Goal: Information Seeking & Learning: Learn about a topic

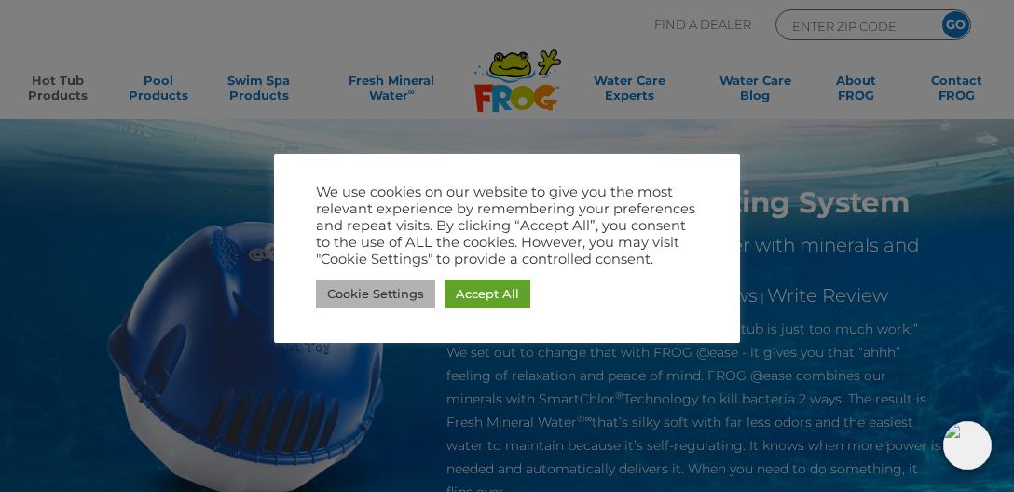
click at [411, 294] on link "Cookie Settings" at bounding box center [375, 294] width 119 height 29
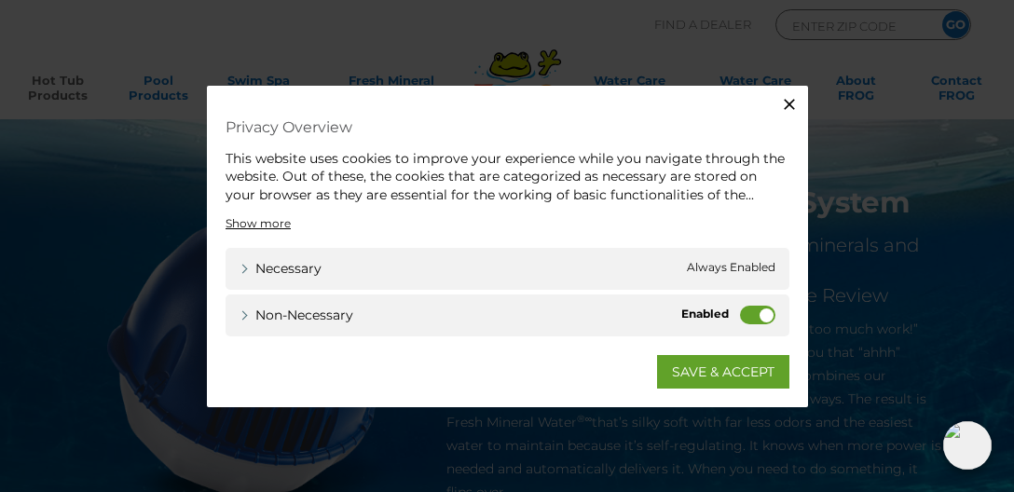
click at [787, 107] on icon "button" at bounding box center [789, 103] width 11 height 11
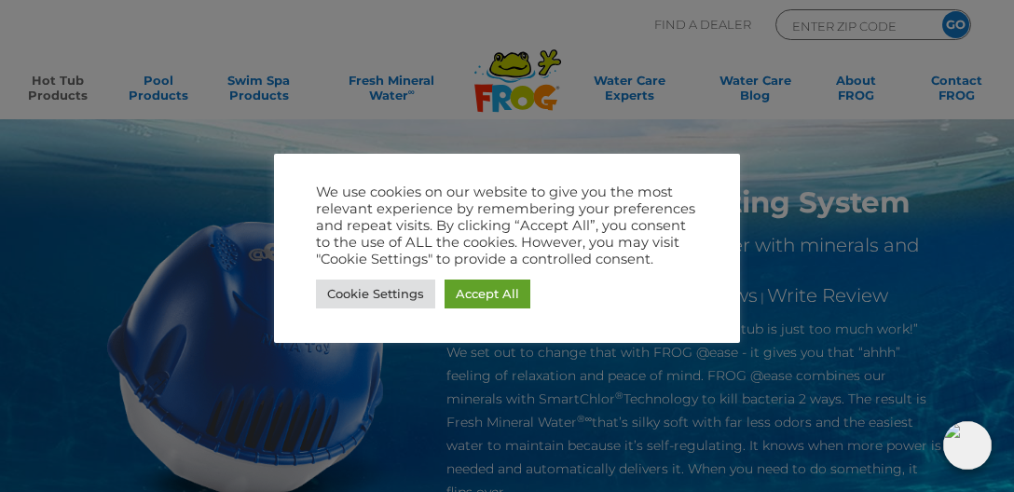
click at [200, 215] on div at bounding box center [507, 246] width 1014 height 492
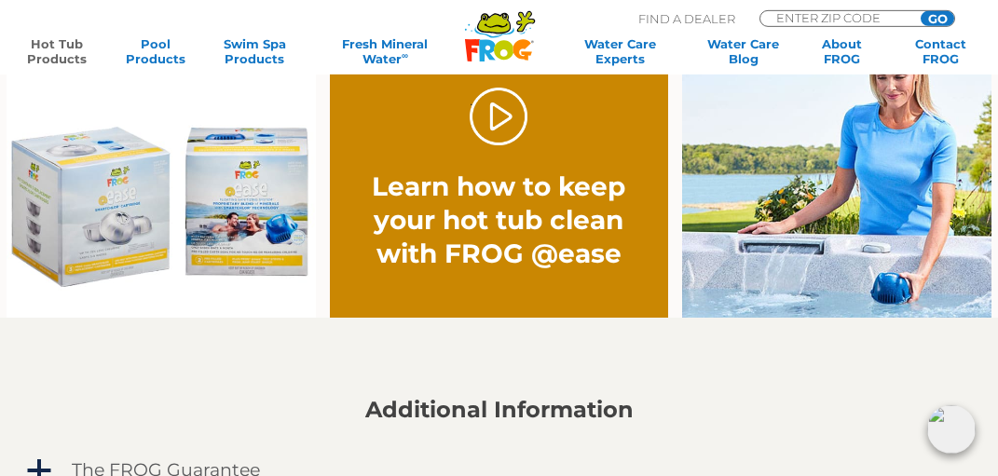
scroll to position [1277, 0]
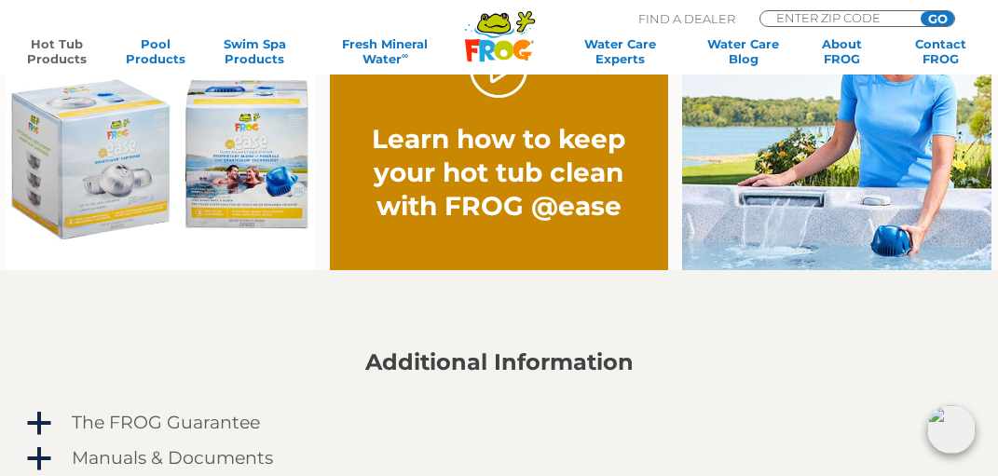
click at [99, 141] on img at bounding box center [162, 142] width 310 height 256
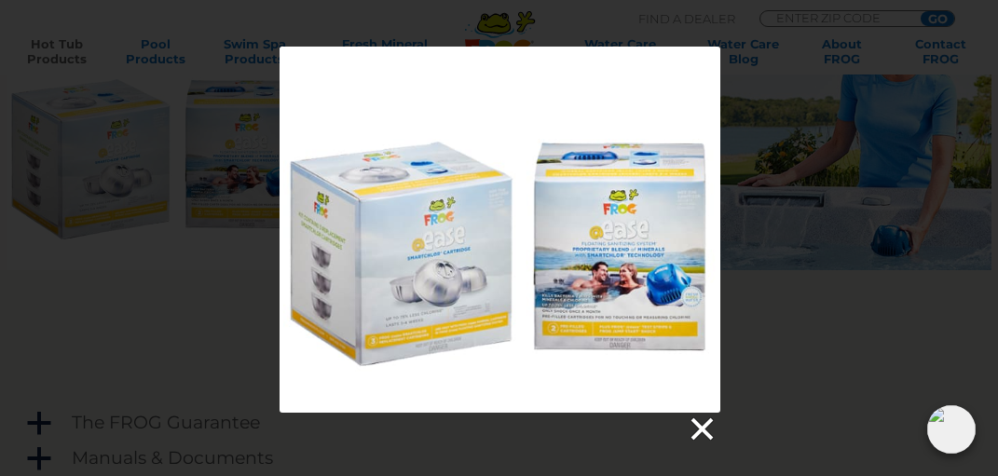
click at [709, 436] on link at bounding box center [701, 430] width 28 height 28
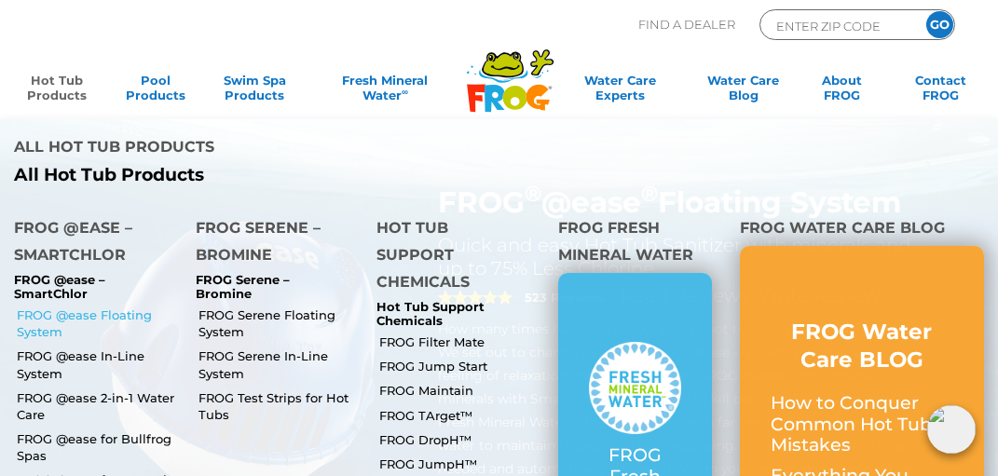
scroll to position [98, 0]
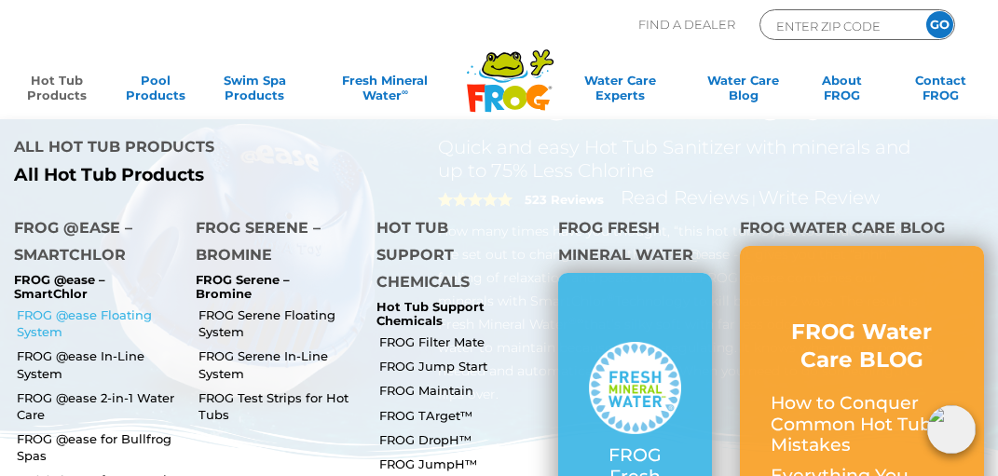
click at [82, 307] on link "FROG @ease Floating System" at bounding box center [99, 324] width 165 height 34
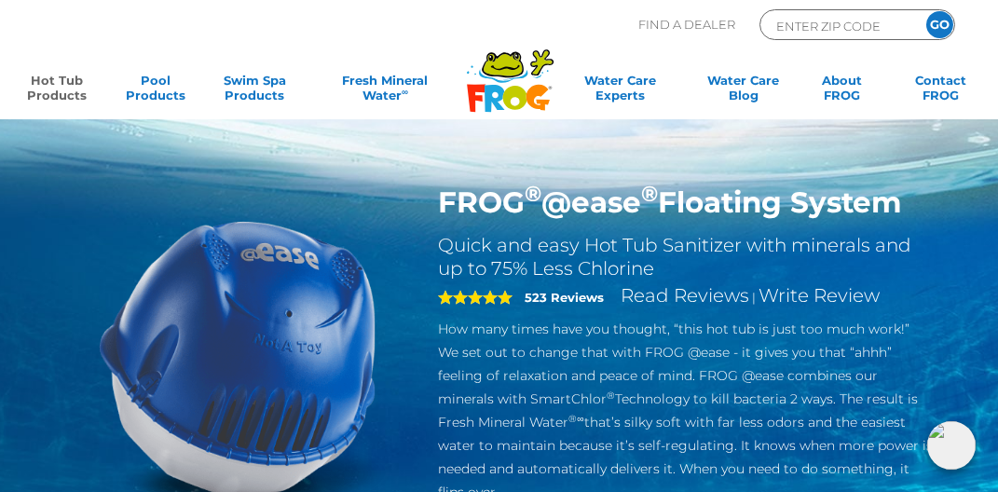
click at [306, 300] on img at bounding box center [238, 358] width 346 height 346
click at [520, 206] on h1 "FROG ® @ease ® Floating System" at bounding box center [685, 202] width 495 height 35
click at [518, 258] on h2 "Quick and easy Hot Tub Sanitizer with minerals and up to 75% Less Chlorine" at bounding box center [685, 257] width 495 height 47
